Goal: Find specific page/section: Find specific page/section

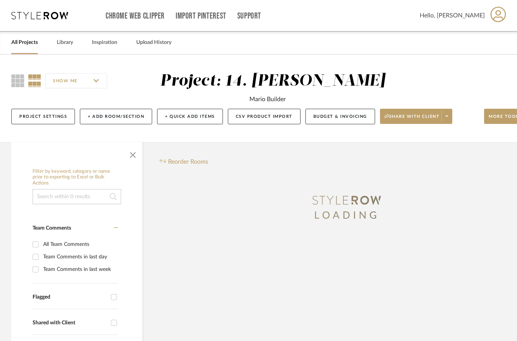
click at [28, 45] on link "All Projects" at bounding box center [24, 42] width 27 height 10
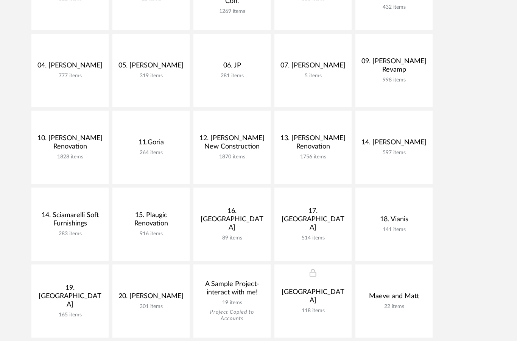
scroll to position [231, 0]
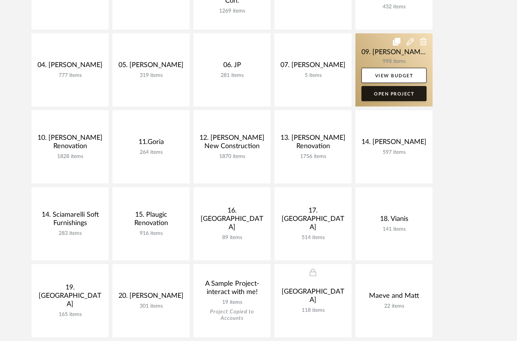
click at [400, 95] on link "Open Project" at bounding box center [394, 93] width 65 height 15
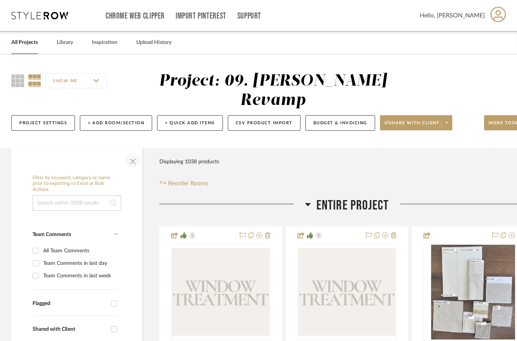
click at [132, 151] on span "button" at bounding box center [133, 160] width 18 height 18
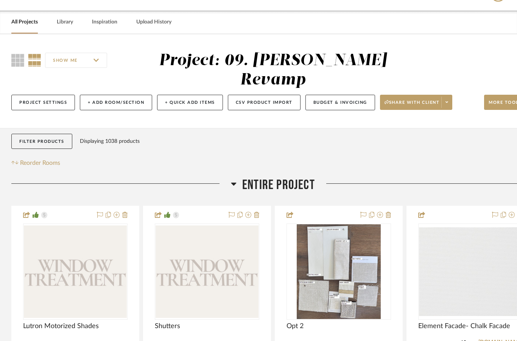
scroll to position [33, 0]
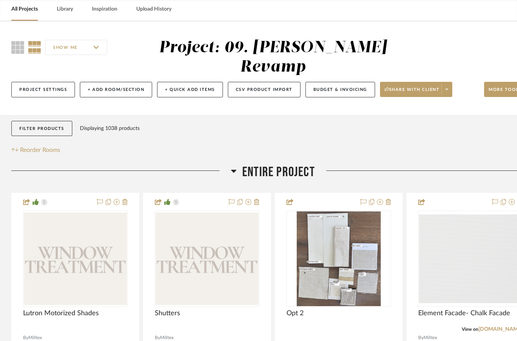
click at [289, 164] on span "Entire Project" at bounding box center [278, 172] width 73 height 16
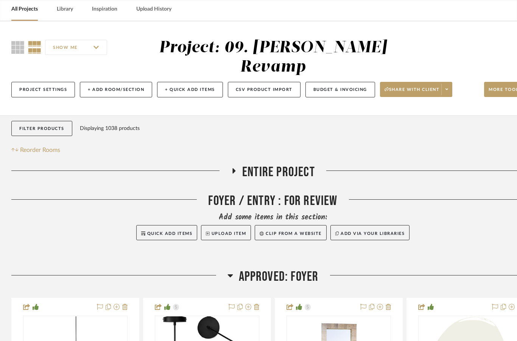
click at [295, 268] on span "Approved: Foyer" at bounding box center [279, 276] width 80 height 16
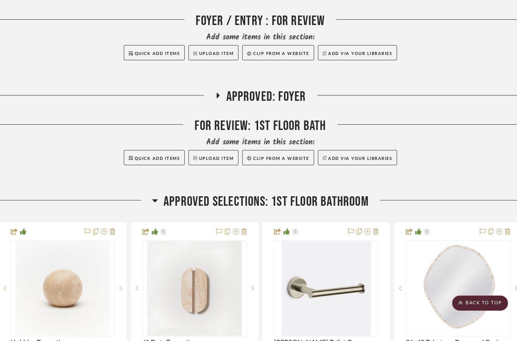
scroll to position [213, 12]
click at [354, 193] on span "Approved Selections: 1st Floor Bathroom" at bounding box center [266, 201] width 205 height 16
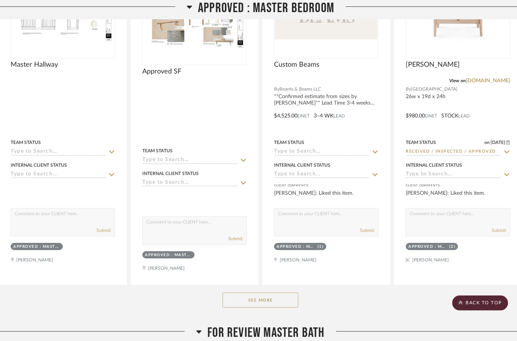
scroll to position [520, 12]
click at [267, 292] on button "See More" at bounding box center [261, 299] width 76 height 15
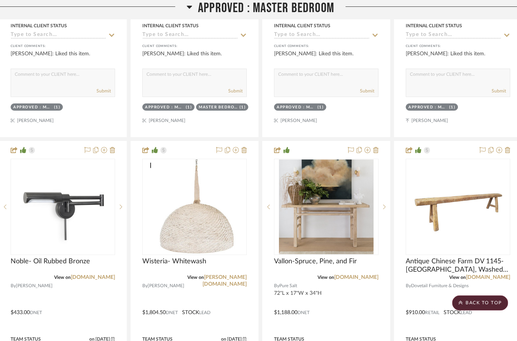
scroll to position [1003, 12]
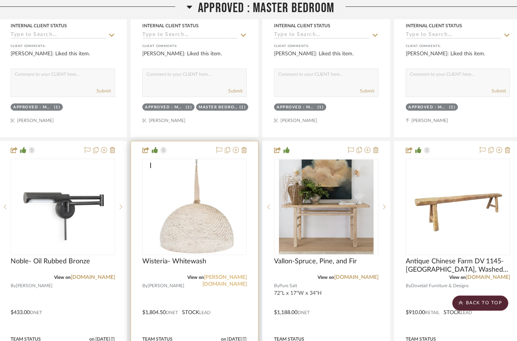
click at [239, 274] on link "[PERSON_NAME][DOMAIN_NAME]" at bounding box center [225, 280] width 44 height 12
